Goal: Task Accomplishment & Management: Manage account settings

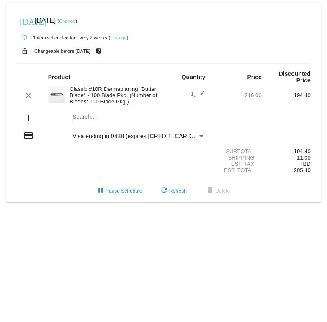
click at [123, 41] on div "autorenew 1 item scheduled for Every 2 weeks ( Change )" at bounding box center [163, 37] width 294 height 17
click at [118, 38] on link "Change" at bounding box center [118, 37] width 16 height 5
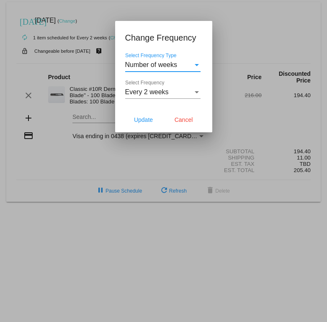
click at [158, 93] on span "Every 2 weeks" at bounding box center [147, 91] width 44 height 7
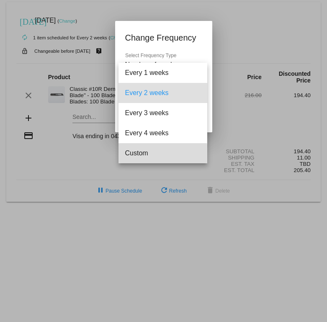
click at [158, 154] on span "Custom" at bounding box center [162, 153] width 75 height 20
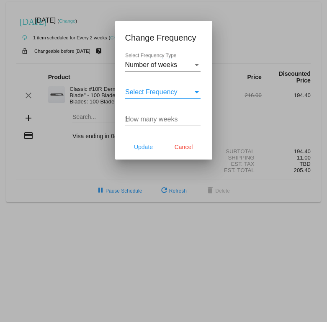
click at [197, 116] on input "1" at bounding box center [162, 120] width 75 height 8
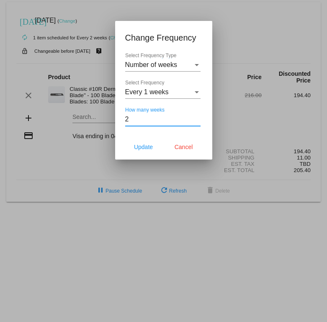
click at [197, 116] on input "2" at bounding box center [162, 120] width 75 height 8
click at [197, 116] on input "3" at bounding box center [162, 120] width 75 height 8
click at [197, 116] on input "4" at bounding box center [162, 120] width 75 height 8
click at [197, 116] on input "5" at bounding box center [162, 120] width 75 height 8
click at [197, 116] on input "6" at bounding box center [162, 120] width 75 height 8
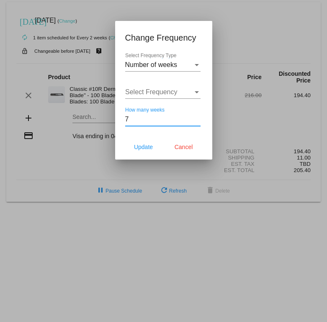
click at [197, 116] on input "7" at bounding box center [162, 120] width 75 height 8
click at [197, 116] on input "8" at bounding box center [162, 120] width 75 height 8
click at [154, 95] on span "Select Frequency" at bounding box center [151, 91] width 52 height 7
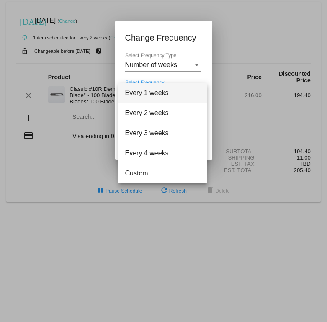
click at [235, 102] on div at bounding box center [163, 161] width 327 height 322
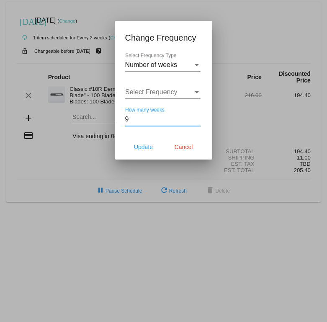
click at [198, 118] on input "9" at bounding box center [162, 120] width 75 height 8
click at [198, 118] on input "10" at bounding box center [162, 120] width 75 height 8
click at [198, 118] on input "11" at bounding box center [162, 120] width 75 height 8
type input "12"
click at [198, 118] on input "12" at bounding box center [162, 120] width 75 height 8
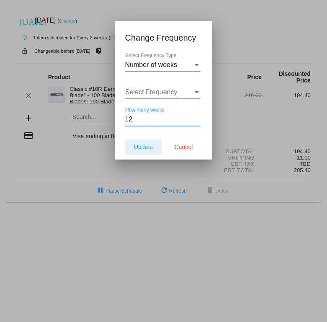
click at [146, 147] on span "Update" at bounding box center [143, 147] width 19 height 7
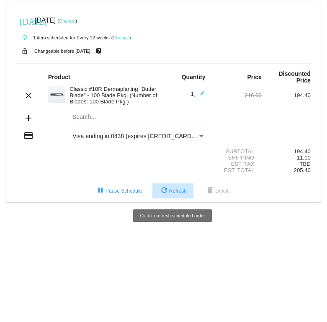
click at [191, 198] on button "refresh Refresh" at bounding box center [172, 190] width 41 height 15
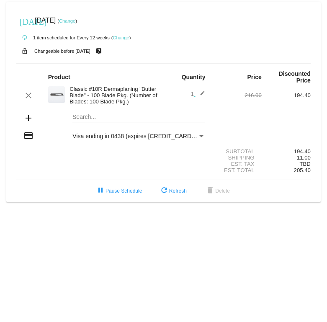
click at [75, 22] on link "Change" at bounding box center [67, 20] width 16 height 5
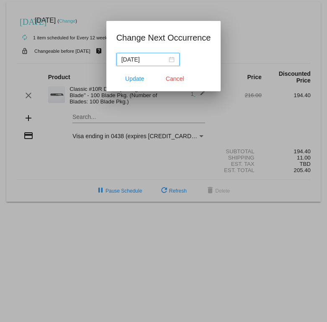
click at [168, 57] on div "[DATE]" at bounding box center [147, 59] width 53 height 9
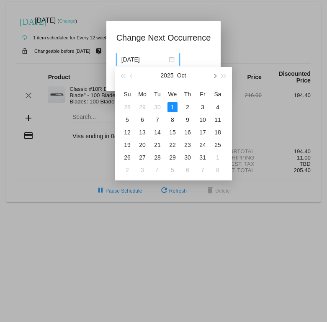
click at [216, 77] on button "button" at bounding box center [214, 75] width 9 height 17
click at [204, 109] on div "5" at bounding box center [203, 107] width 10 height 10
type input "[DATE]"
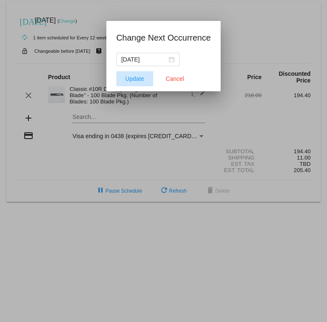
click at [122, 78] on button "Update" at bounding box center [134, 78] width 37 height 15
